Goal: Transaction & Acquisition: Obtain resource

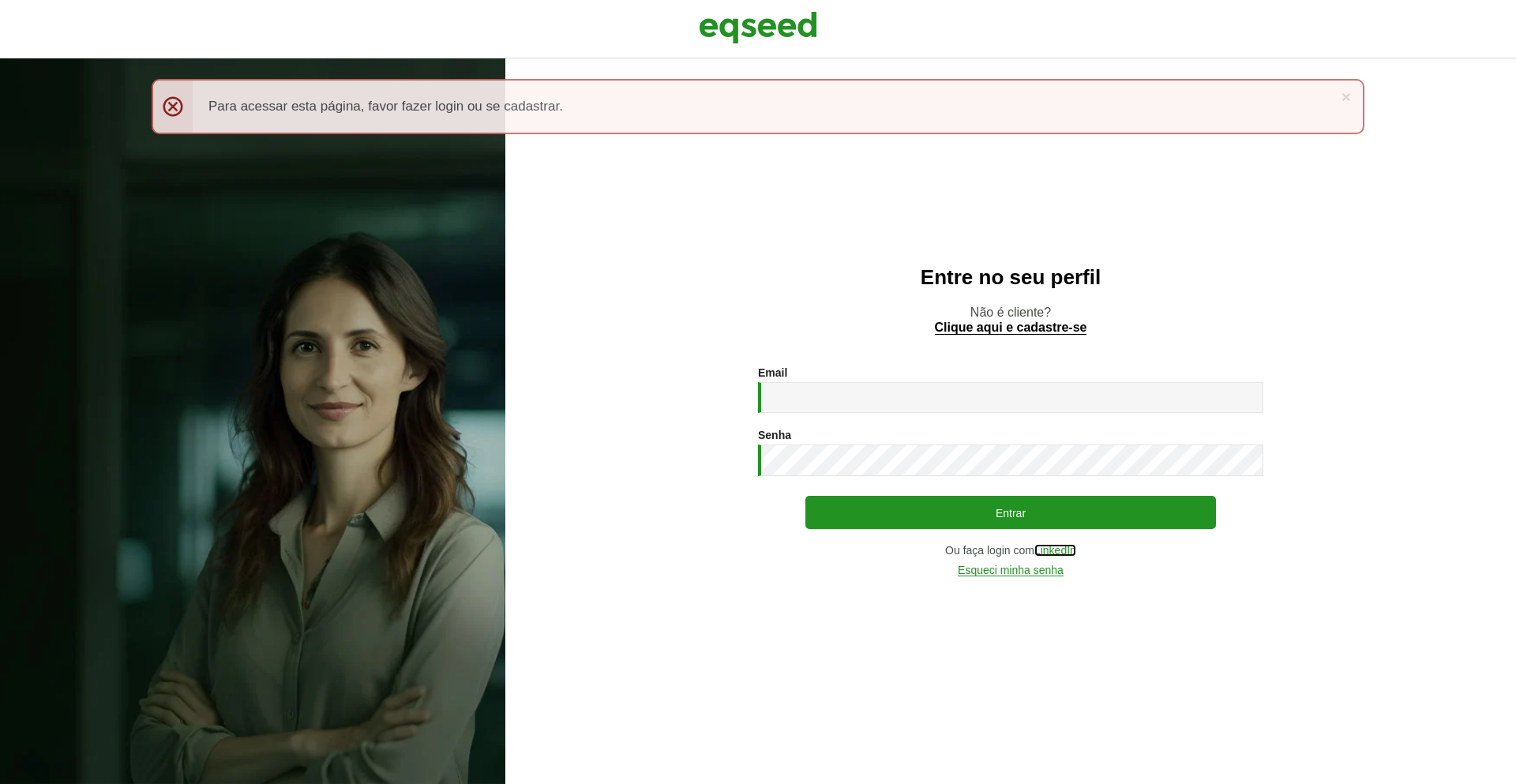
click at [1055, 551] on link "LinkedIn" at bounding box center [1055, 550] width 42 height 12
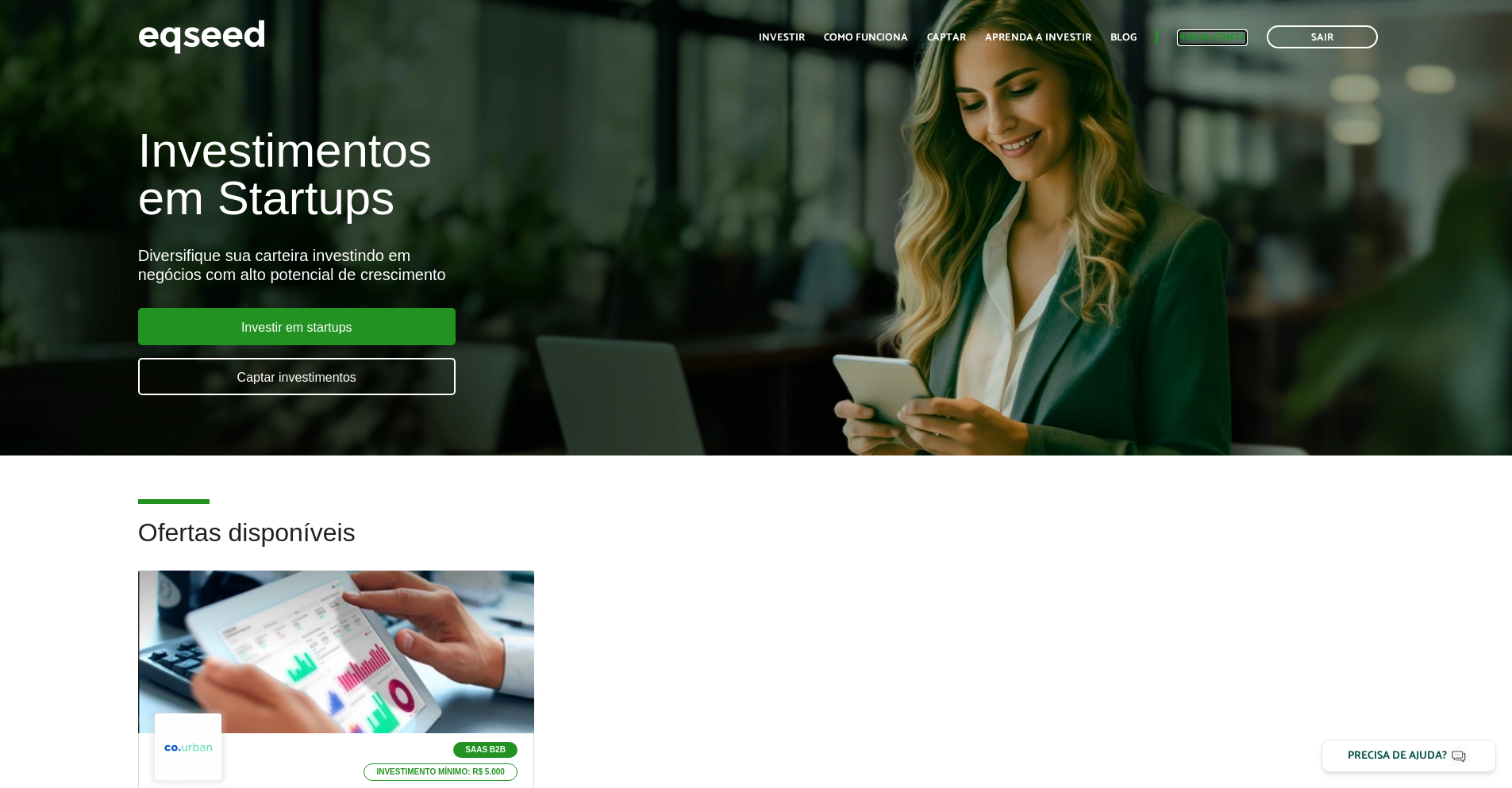
click at [1191, 35] on link "Minha conta" at bounding box center [1212, 37] width 71 height 10
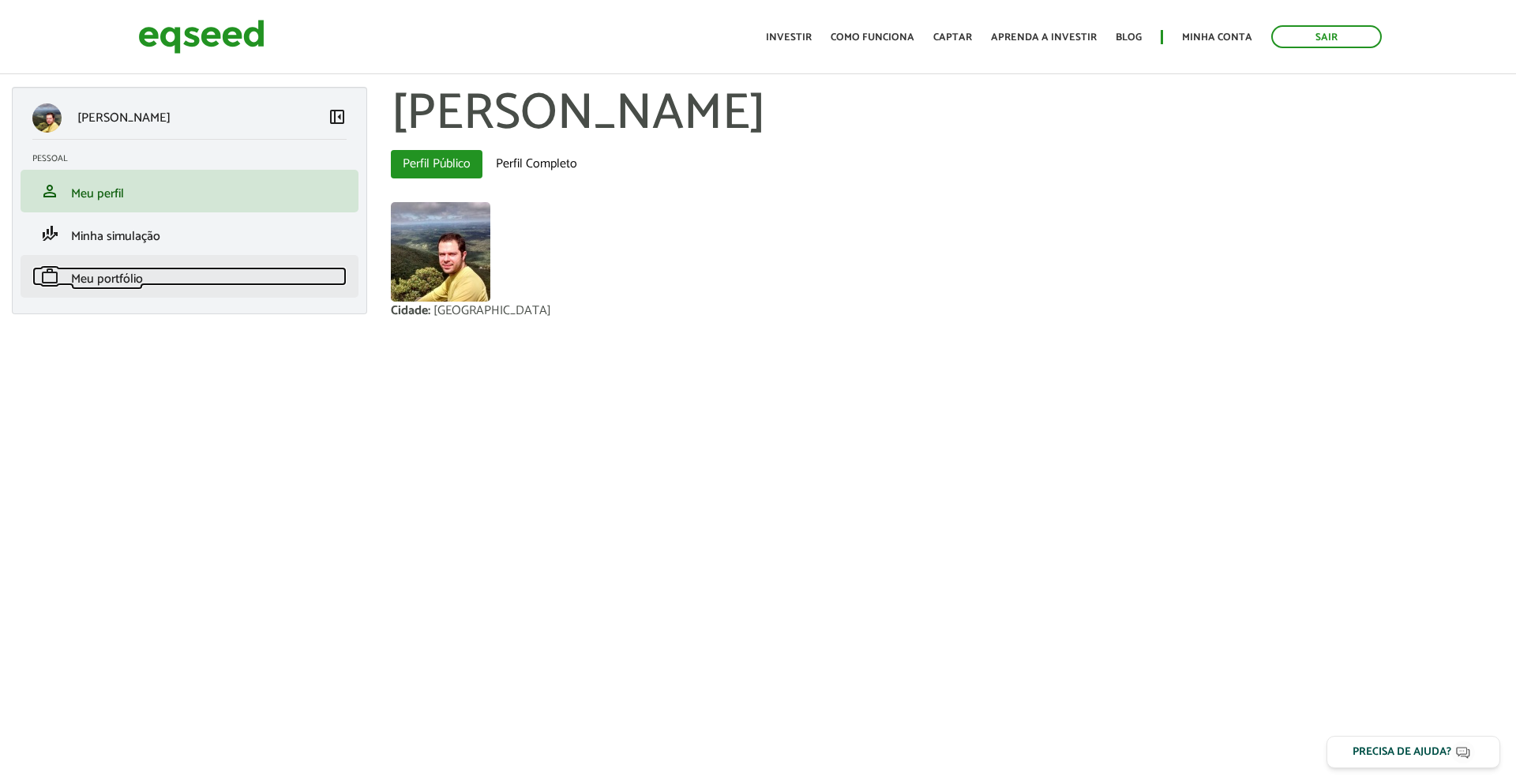
click at [157, 286] on link "work Meu portfólio" at bounding box center [189, 277] width 314 height 19
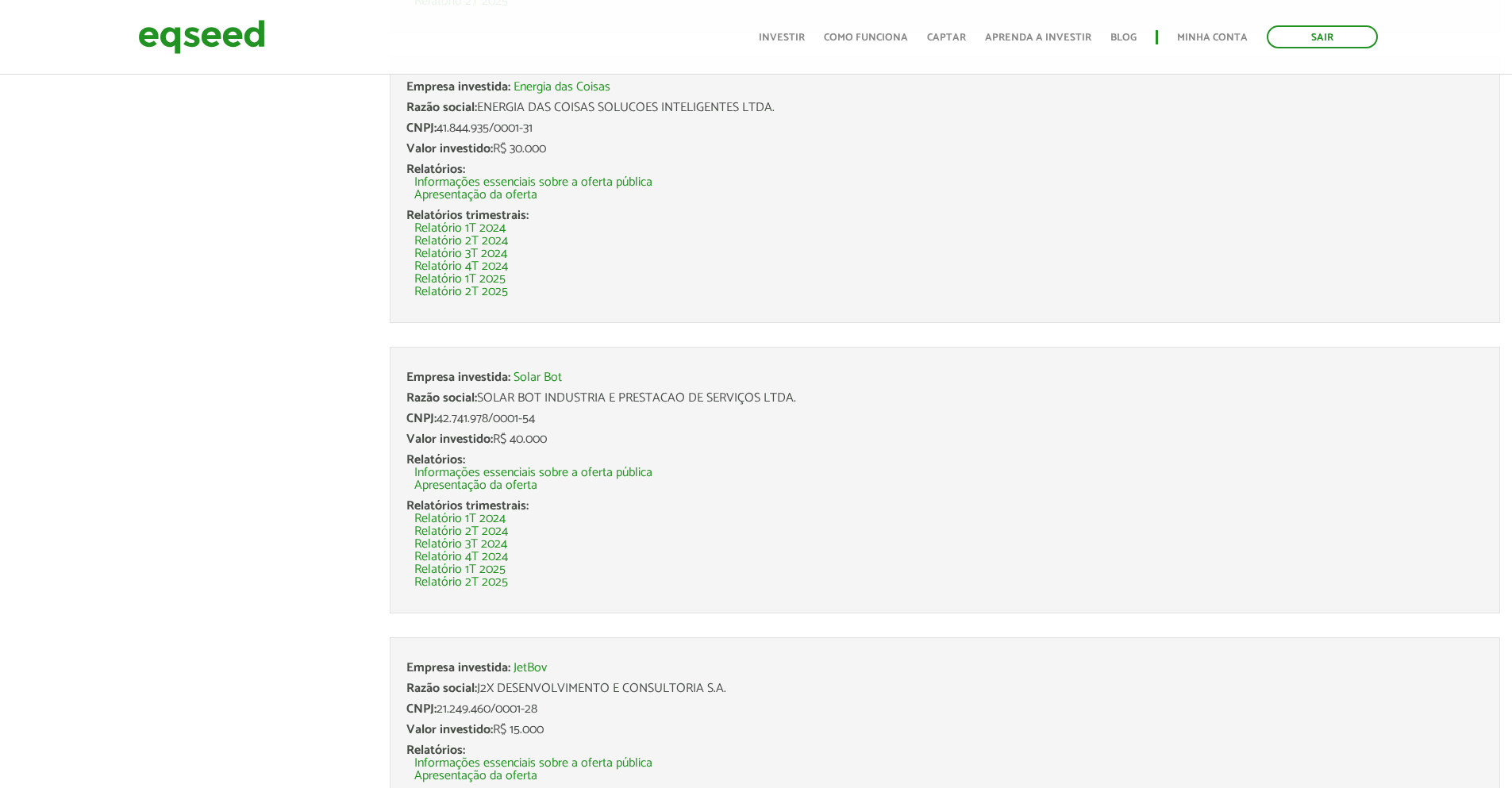
scroll to position [325, 0]
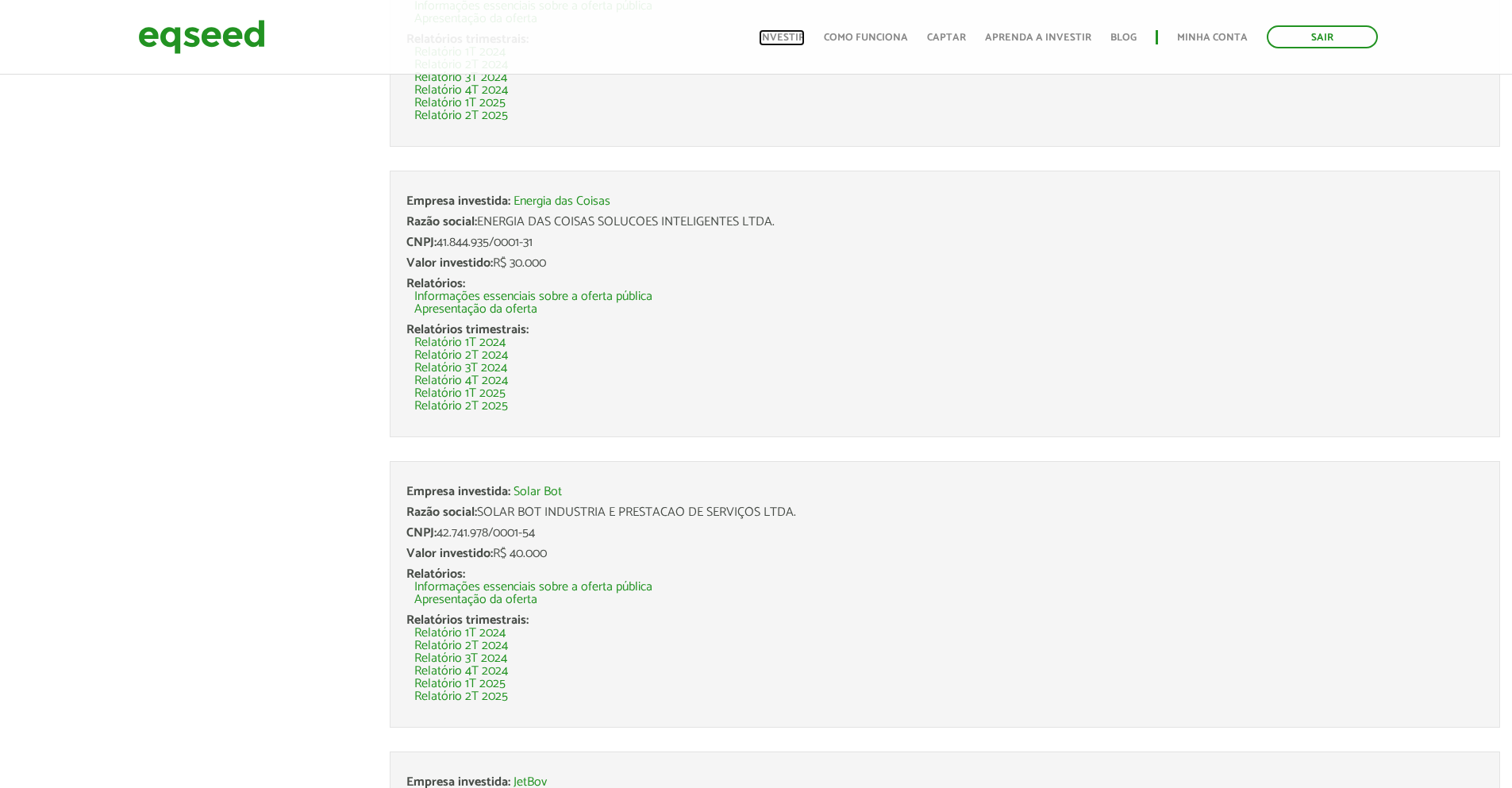
click at [782, 40] on link "Investir" at bounding box center [781, 37] width 46 height 10
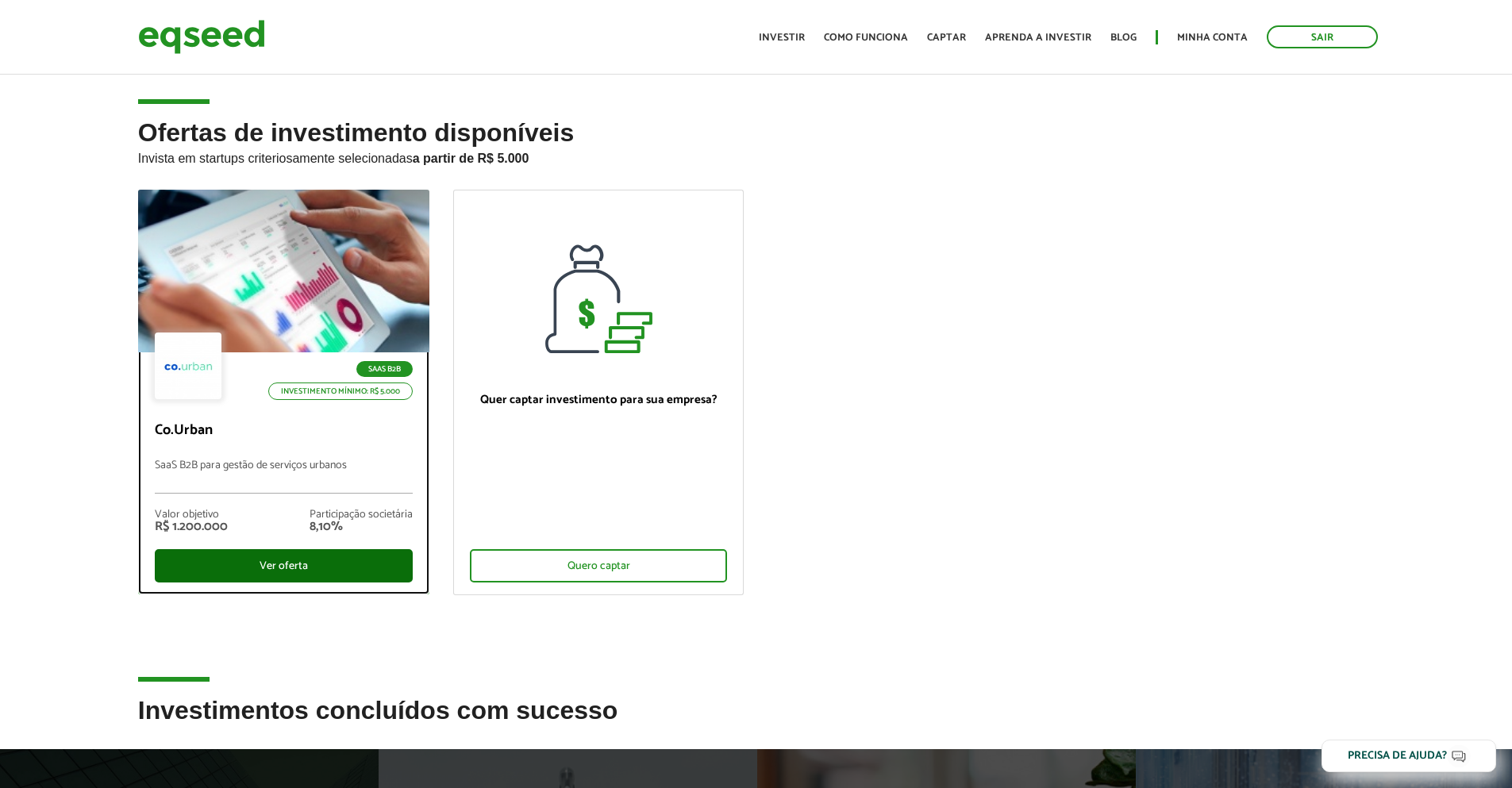
click at [343, 568] on div "Ver oferta" at bounding box center [283, 565] width 258 height 33
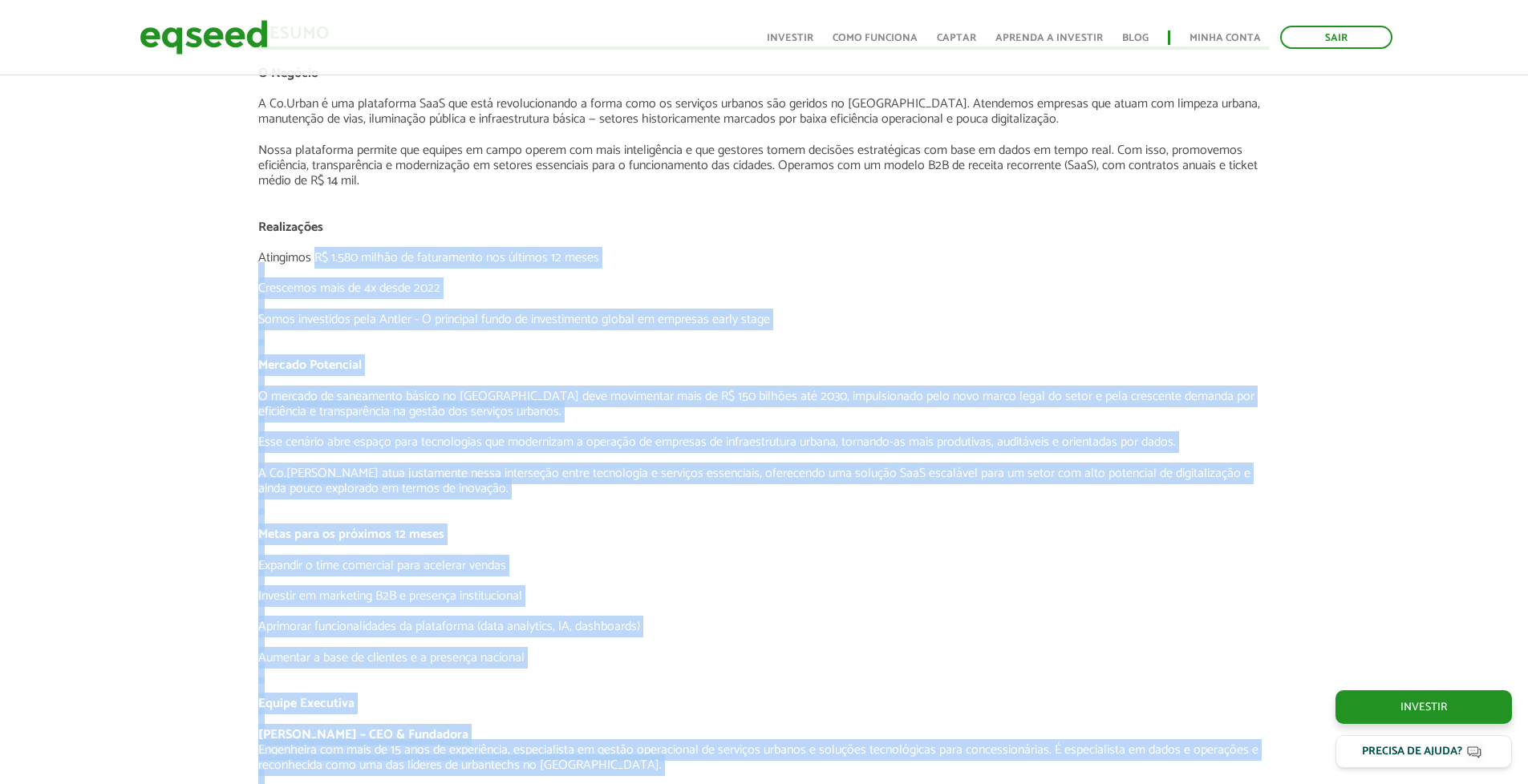
scroll to position [1828, 0]
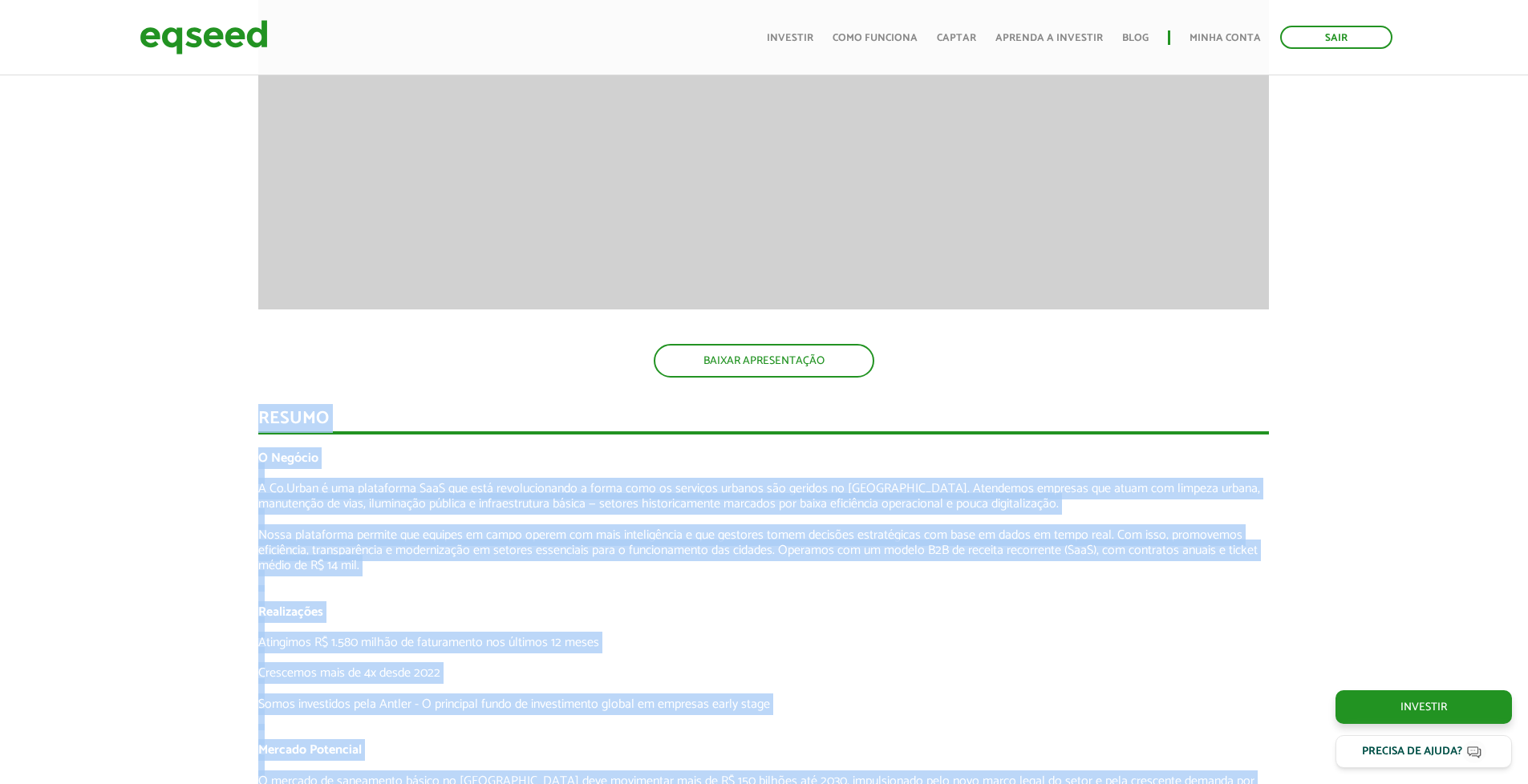
drag, startPoint x: 720, startPoint y: 375, endPoint x: 246, endPoint y: 410, distance: 475.3
copy div "Loremi D Sitamet C Ad.Elits d eiu temporinci UtlA etd magn aliquaenimadmi v qui…"
click at [626, 556] on p "Nossa plataforma permite que equipes em campo operem com mais inteligência e qu…" at bounding box center [763, 550] width 1010 height 46
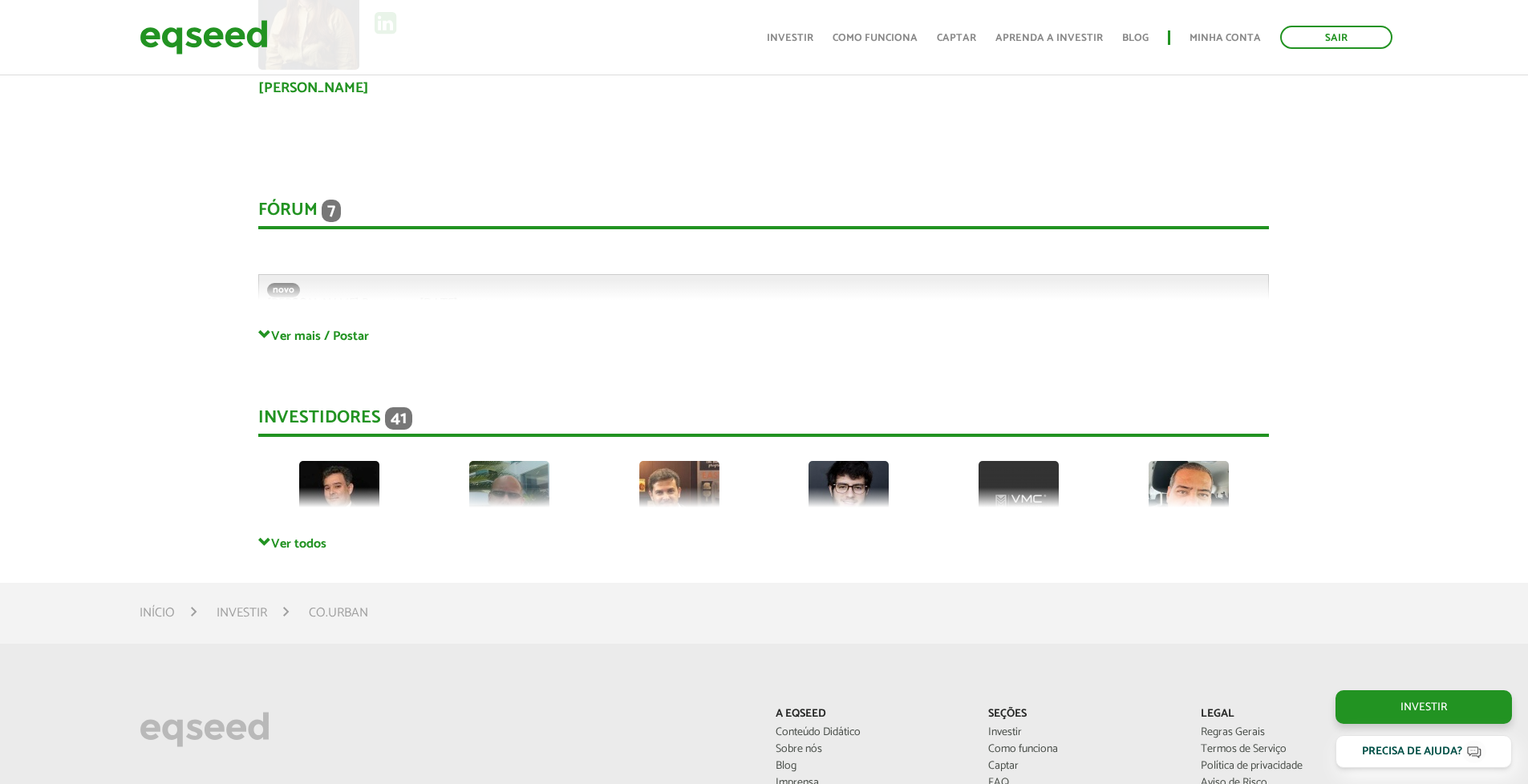
scroll to position [3559, 0]
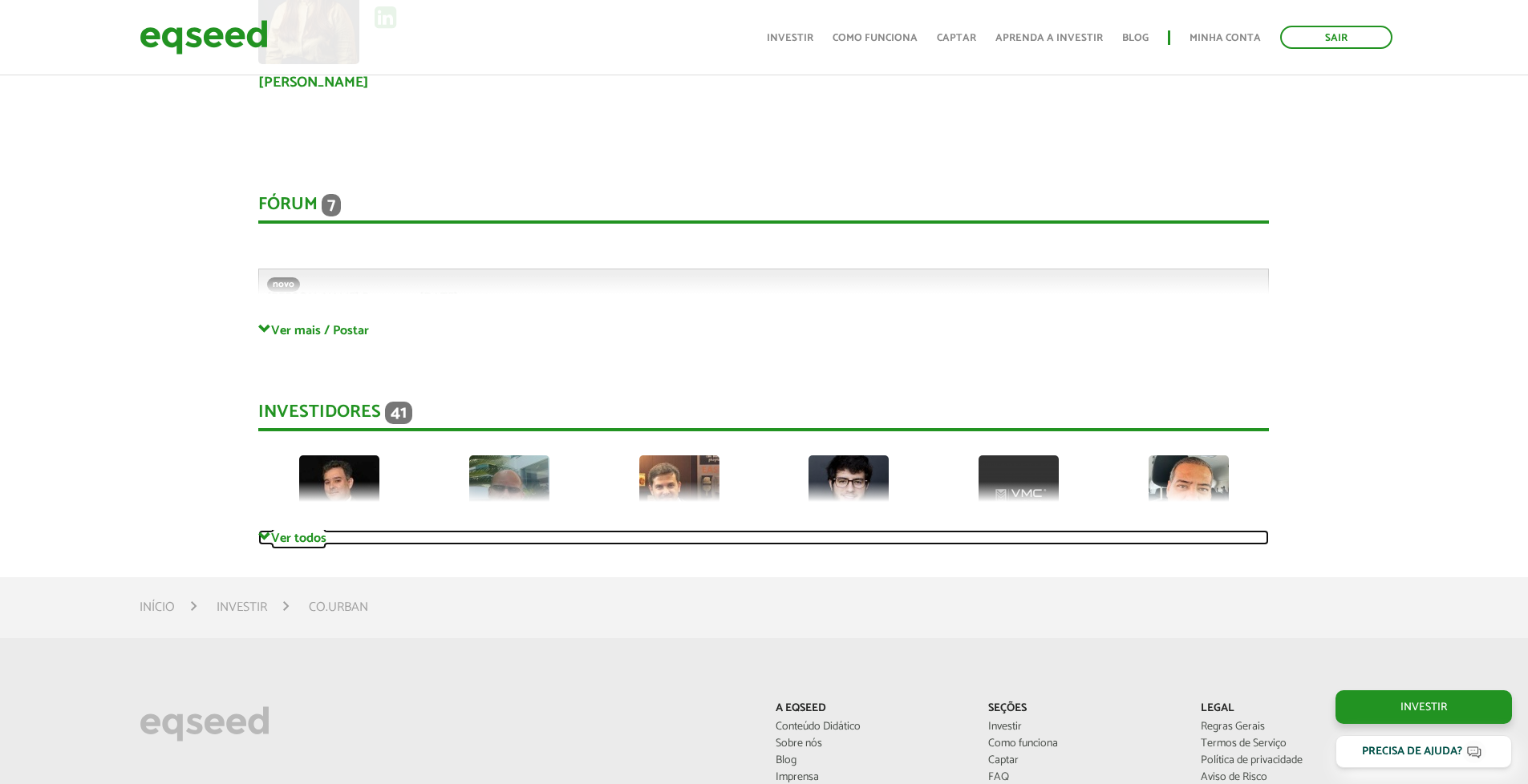
click at [320, 539] on link "Ver todos" at bounding box center [763, 537] width 1010 height 15
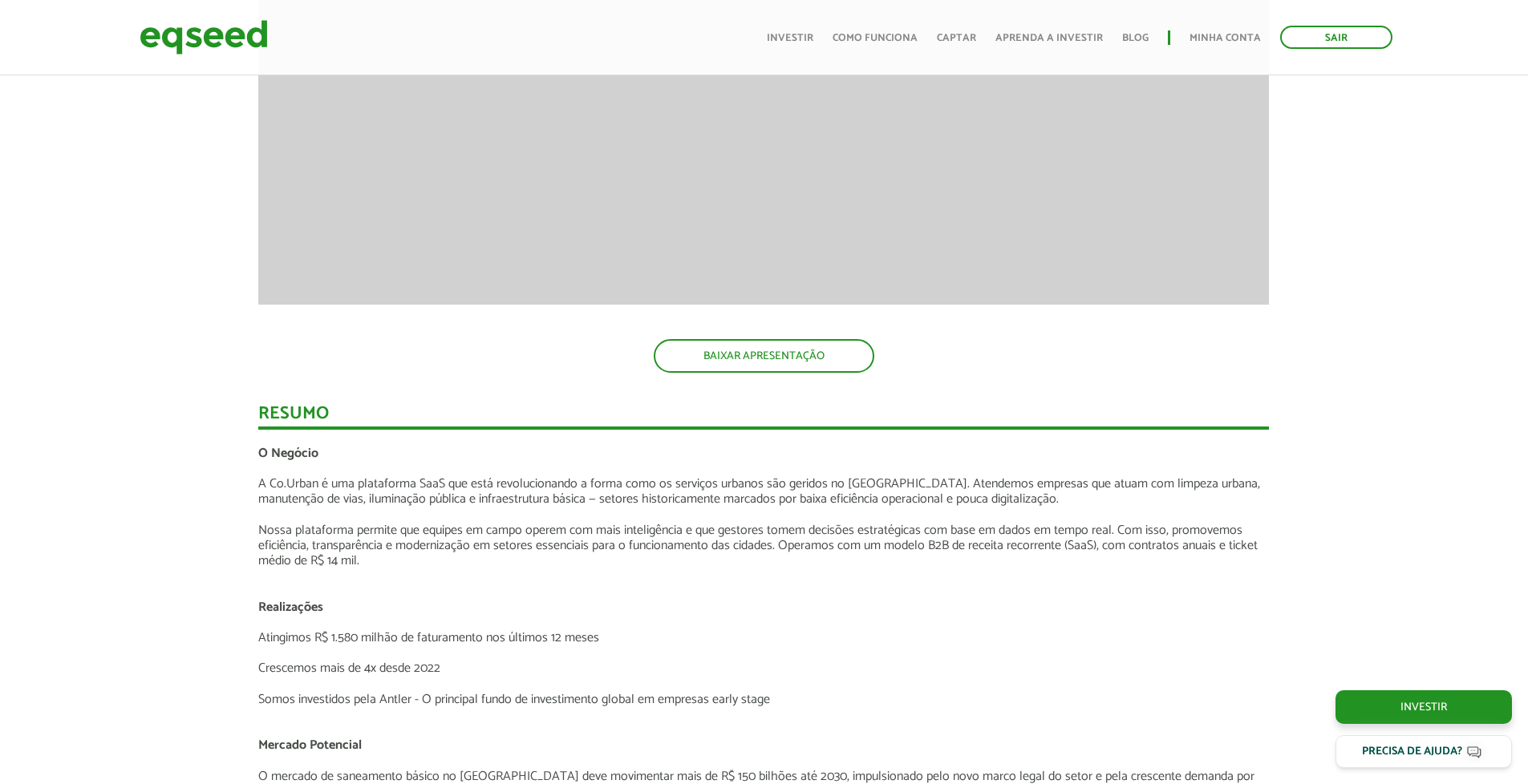
scroll to position [1828, 0]
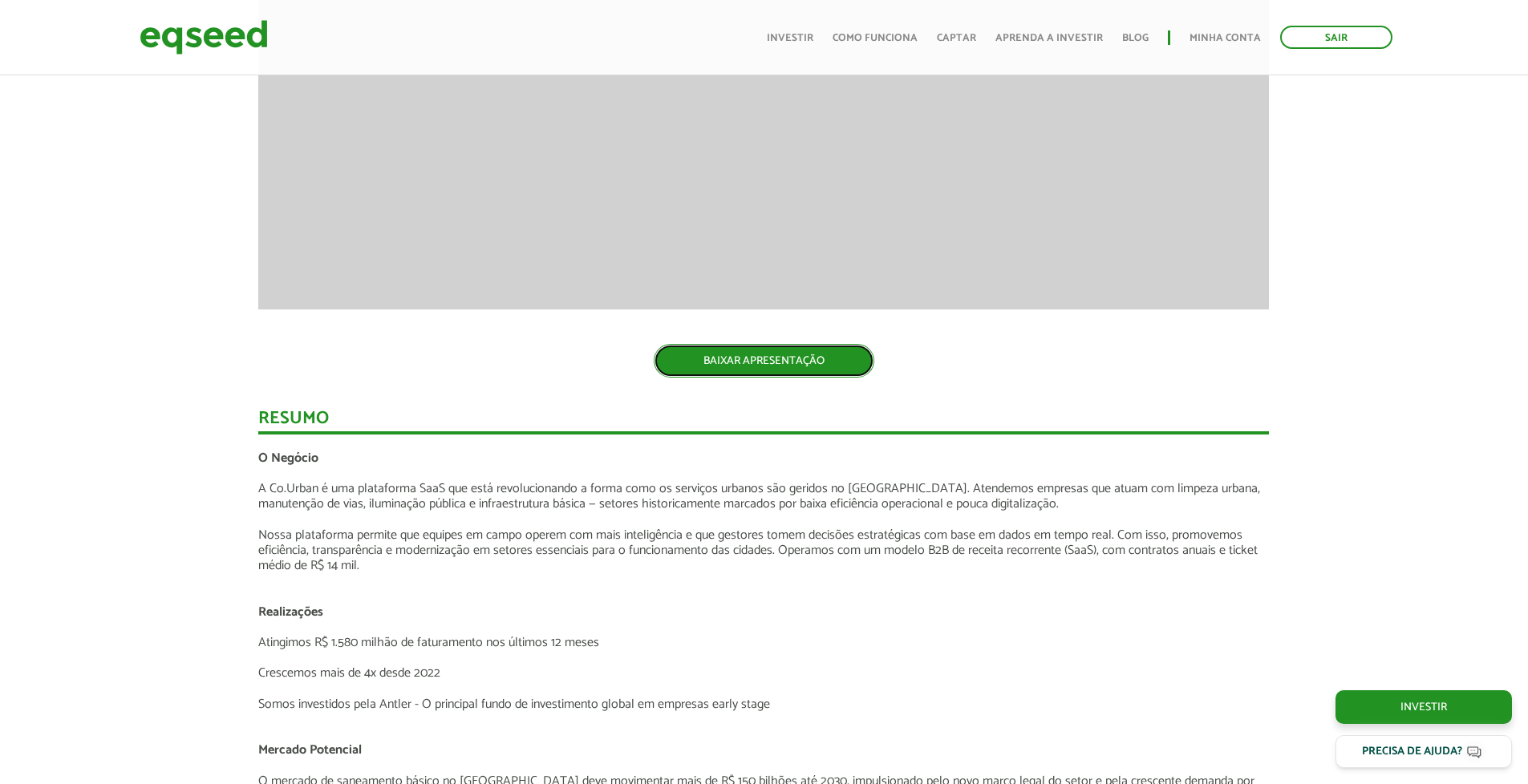
click at [757, 372] on link "BAIXAR APRESENTAÇÃO" at bounding box center [763, 360] width 220 height 33
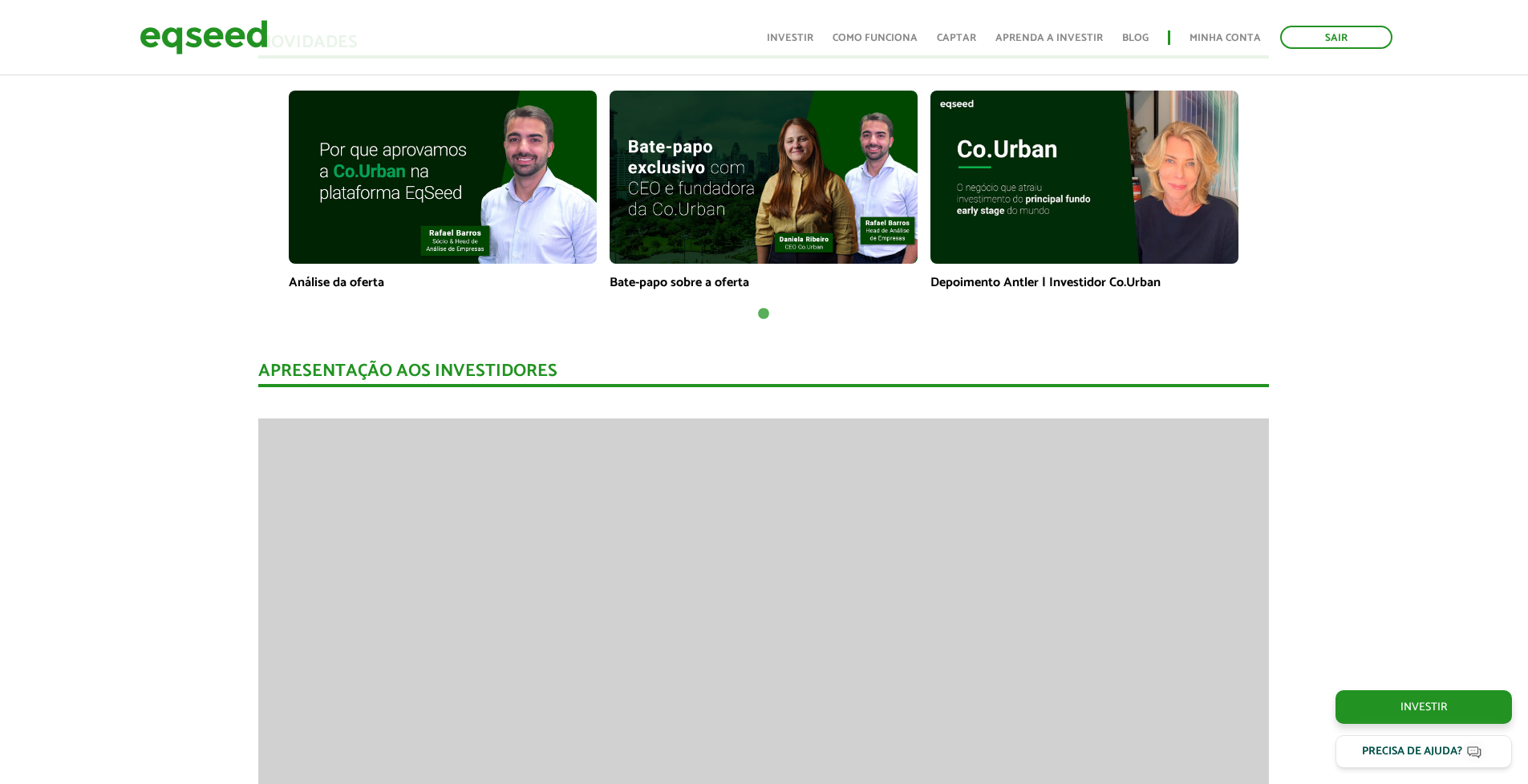
scroll to position [1154, 0]
